Goal: Check status: Check status

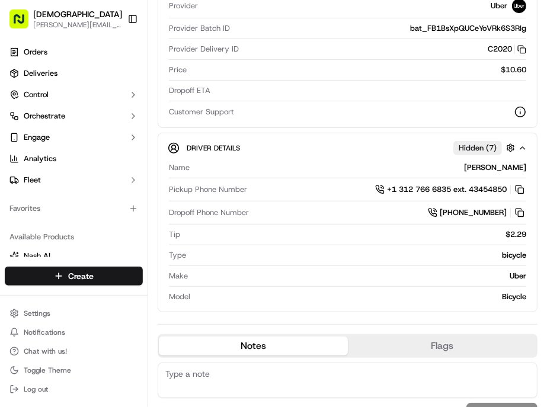
scroll to position [263, 0]
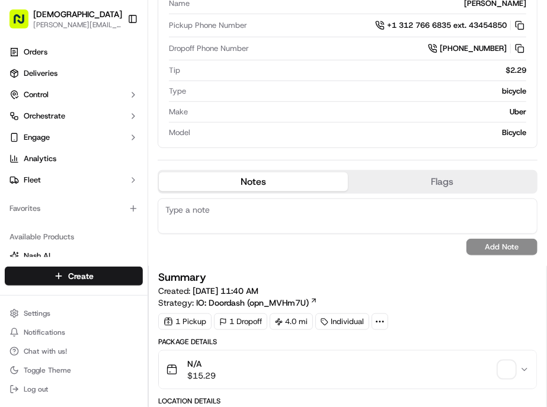
click at [509, 362] on span "button" at bounding box center [507, 370] width 17 height 17
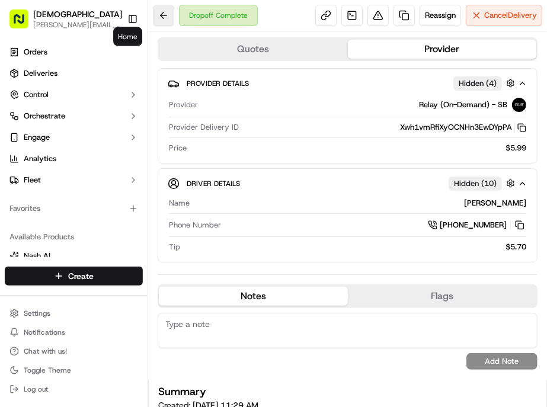
click at [153, 16] on button at bounding box center [163, 15] width 21 height 21
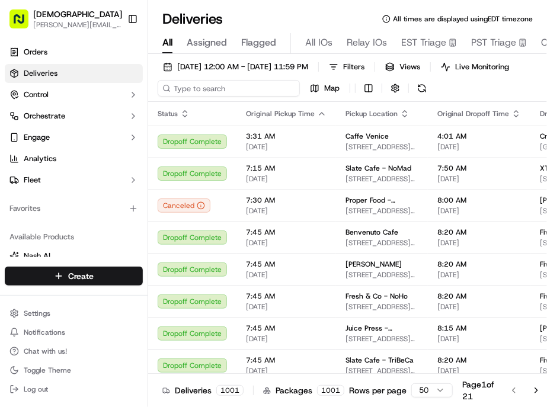
click at [176, 80] on input at bounding box center [229, 88] width 142 height 17
paste input "[URL][DOMAIN_NAME]"
type input "[URL][DOMAIN_NAME]"
click at [158, 80] on input at bounding box center [229, 88] width 142 height 17
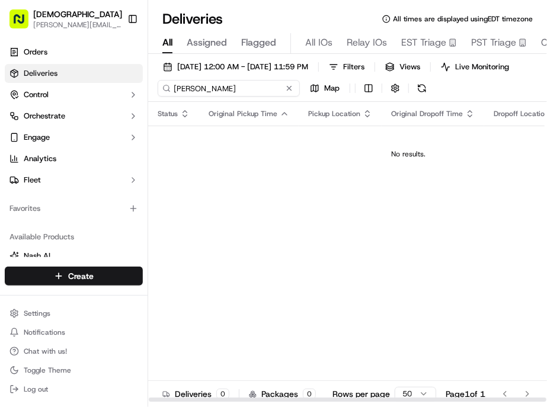
type input "[PERSON_NAME]"
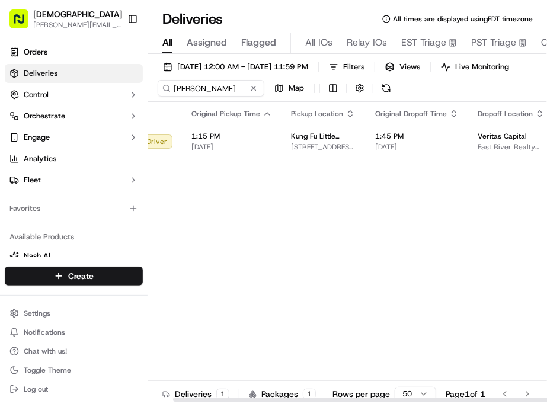
scroll to position [0, 84]
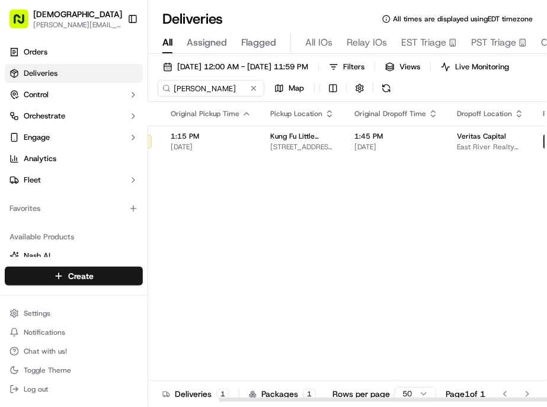
drag, startPoint x: 313, startPoint y: 381, endPoint x: 410, endPoint y: 381, distance: 97.9
click at [410, 398] on div at bounding box center [418, 400] width 398 height 4
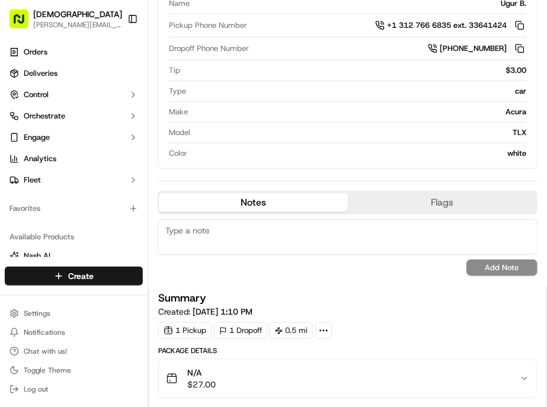
scroll to position [527, 0]
